Goal: Find specific page/section: Find specific page/section

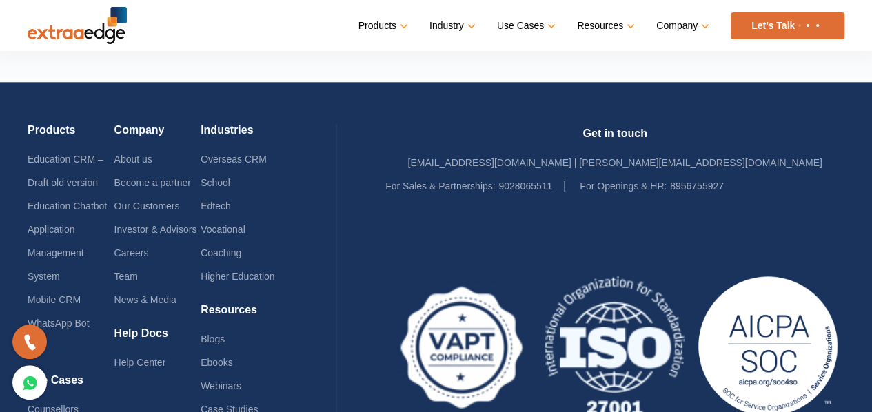
scroll to position [3354, 0]
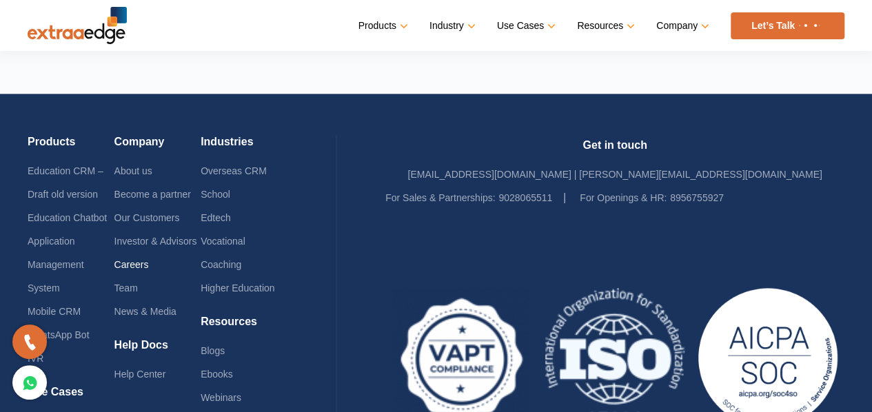
click at [143, 259] on link "Careers" at bounding box center [131, 264] width 34 height 11
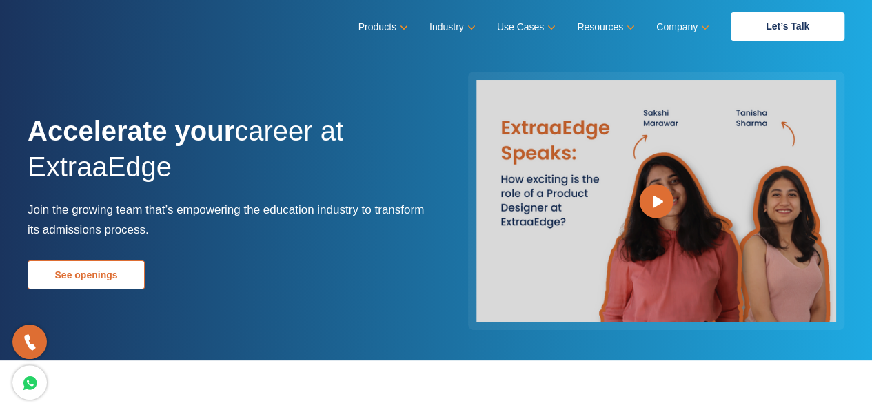
click at [88, 278] on link "See openings" at bounding box center [86, 275] width 117 height 29
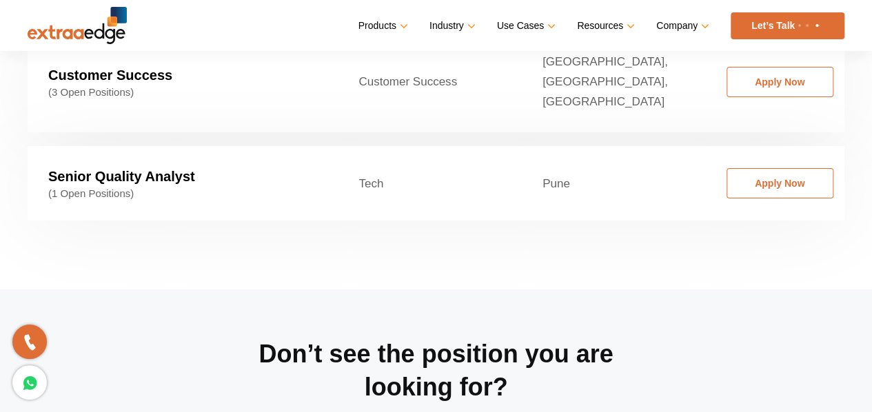
scroll to position [2097, 0]
